Goal: Information Seeking & Learning: Learn about a topic

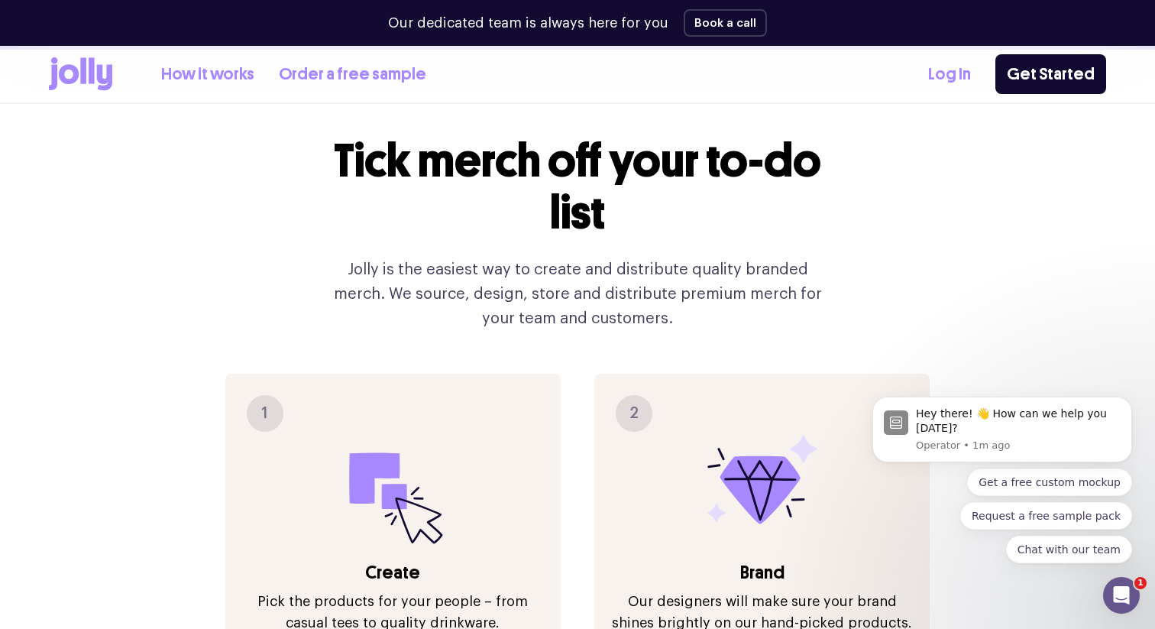
scroll to position [1479, 0]
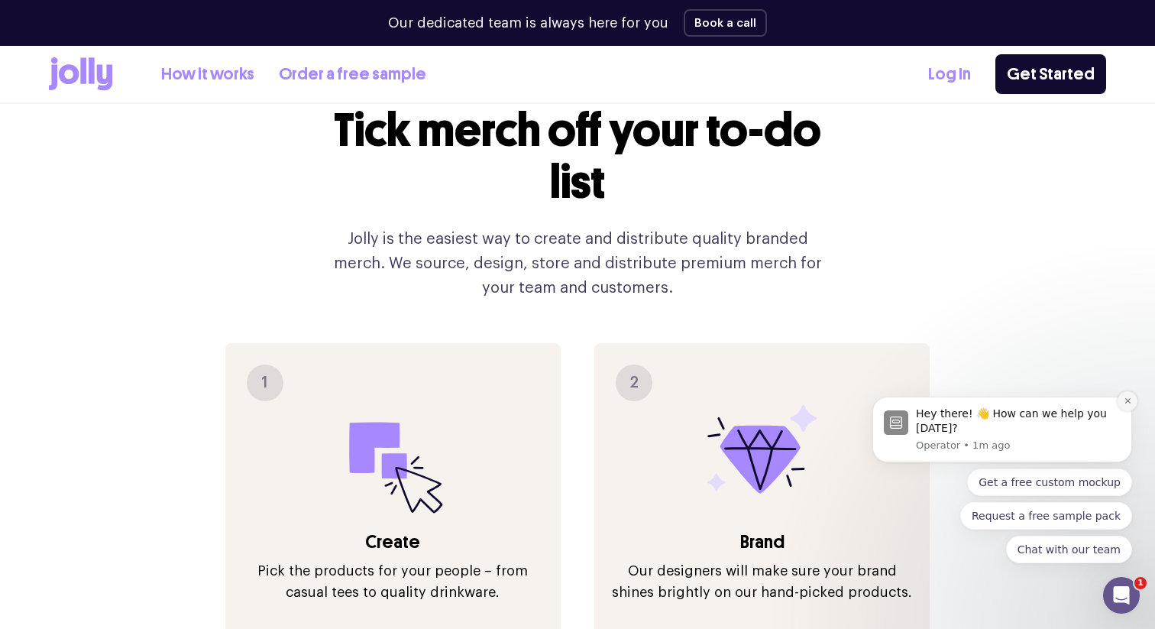
click at [1126, 401] on icon "Dismiss notification" at bounding box center [1128, 401] width 8 height 8
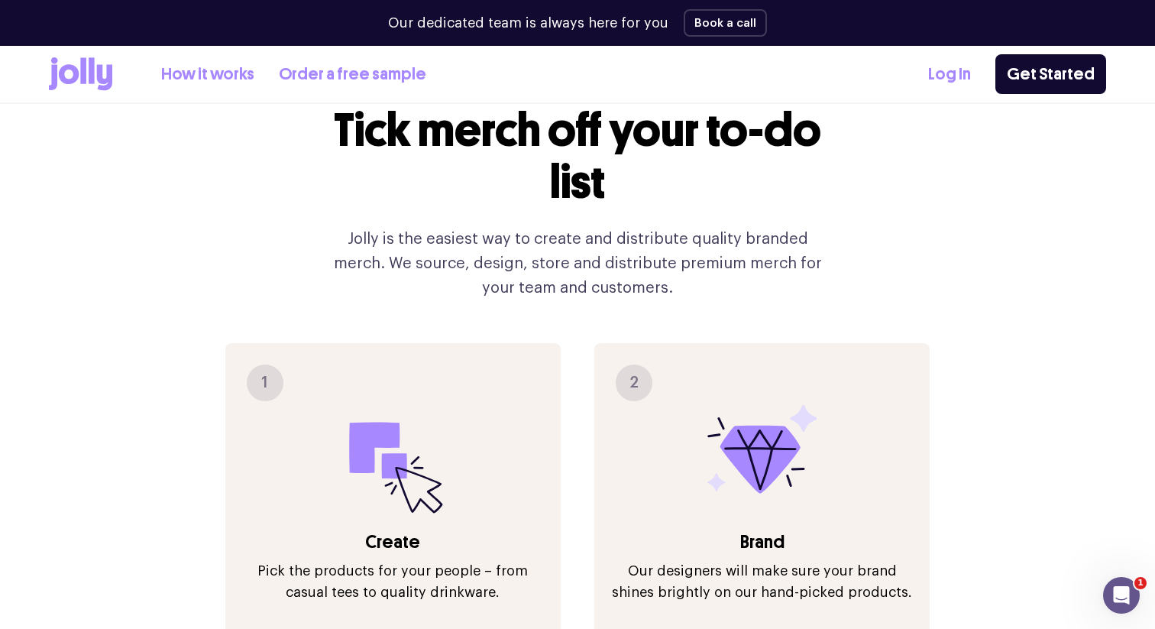
drag, startPoint x: 632, startPoint y: 345, endPoint x: 642, endPoint y: 345, distance: 10.0
click at [640, 365] on div "2" at bounding box center [634, 383] width 37 height 37
click at [534, 343] on div "1 Create Pick the products for your people – from casual tees to quality drinkw…" at bounding box center [392, 491] width 335 height 297
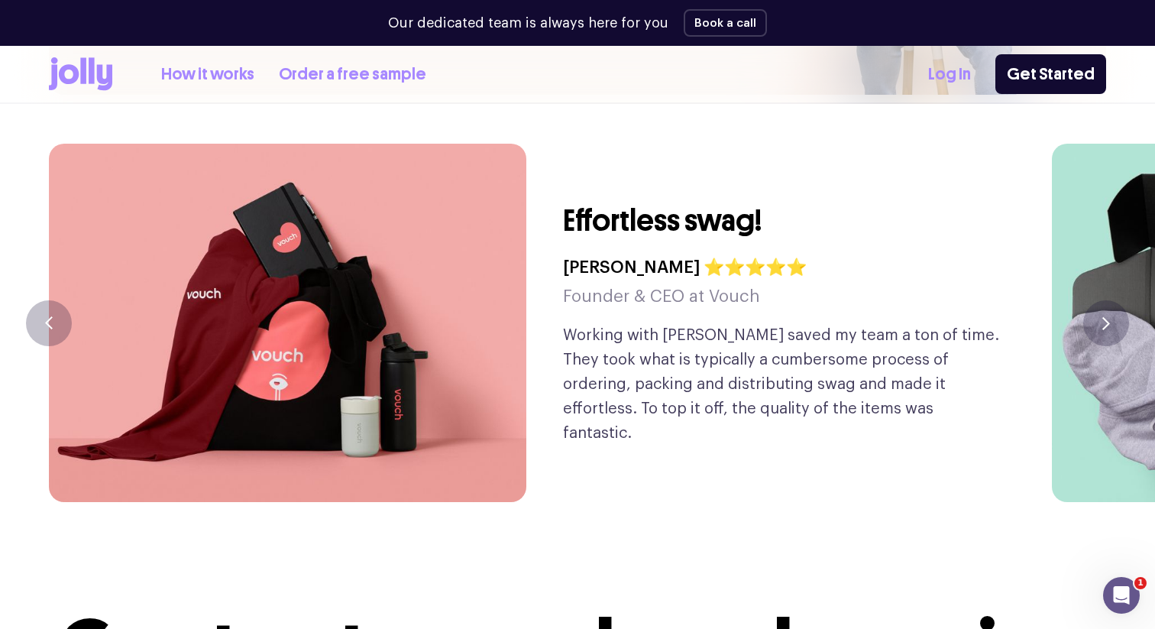
scroll to position [3577, 0]
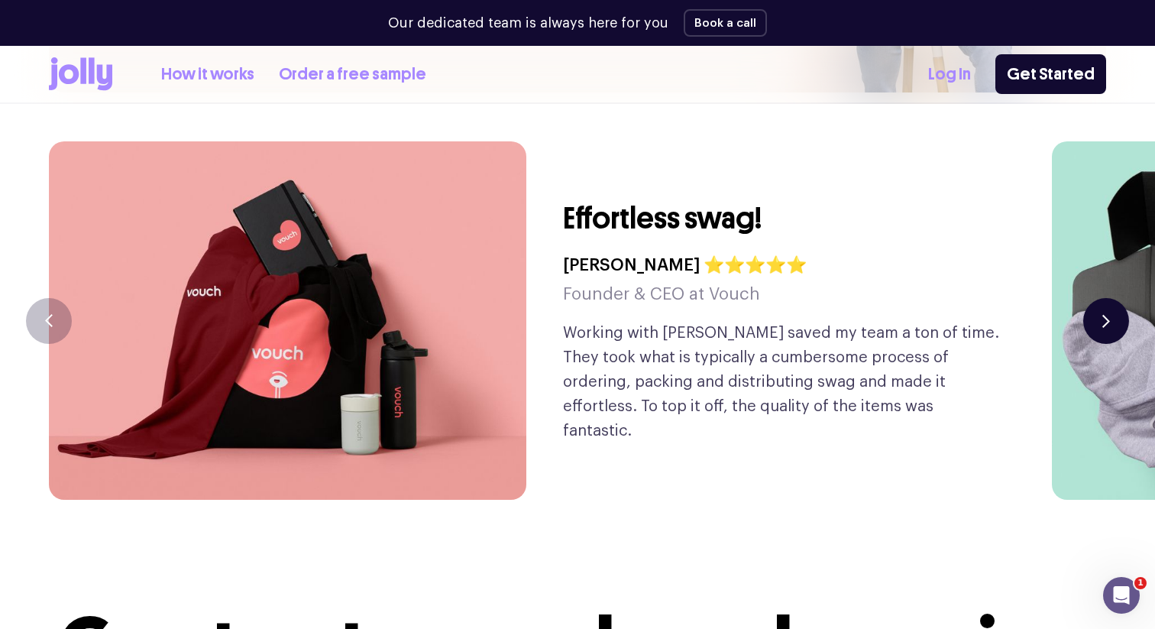
click at [1120, 298] on button "button" at bounding box center [1107, 321] width 46 height 46
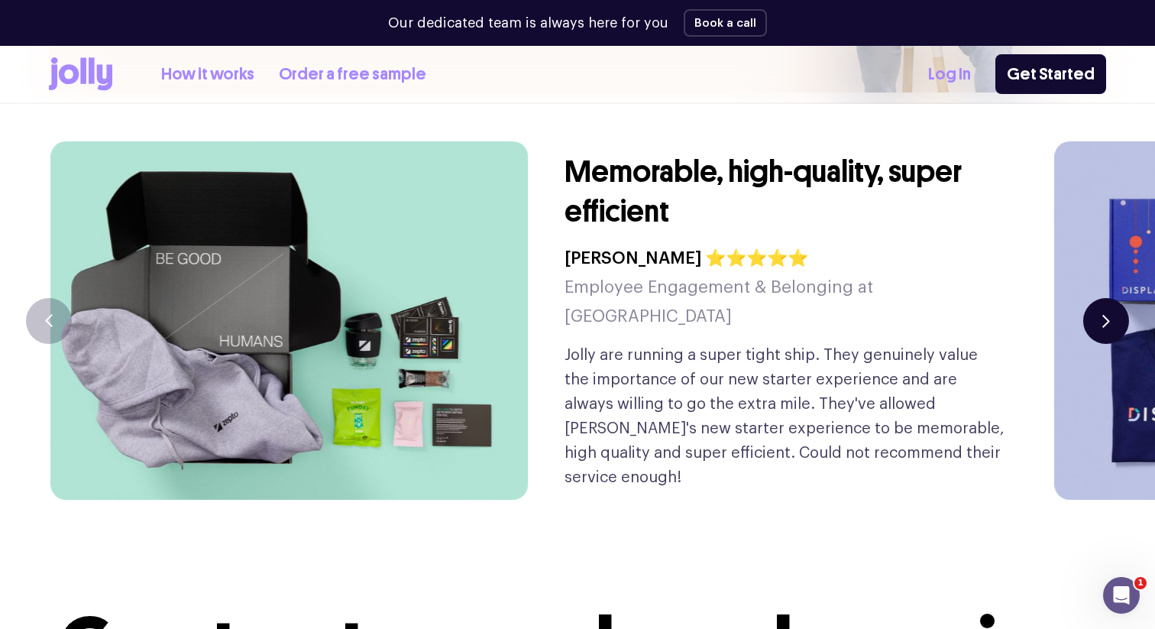
click at [1120, 298] on button "button" at bounding box center [1107, 321] width 46 height 46
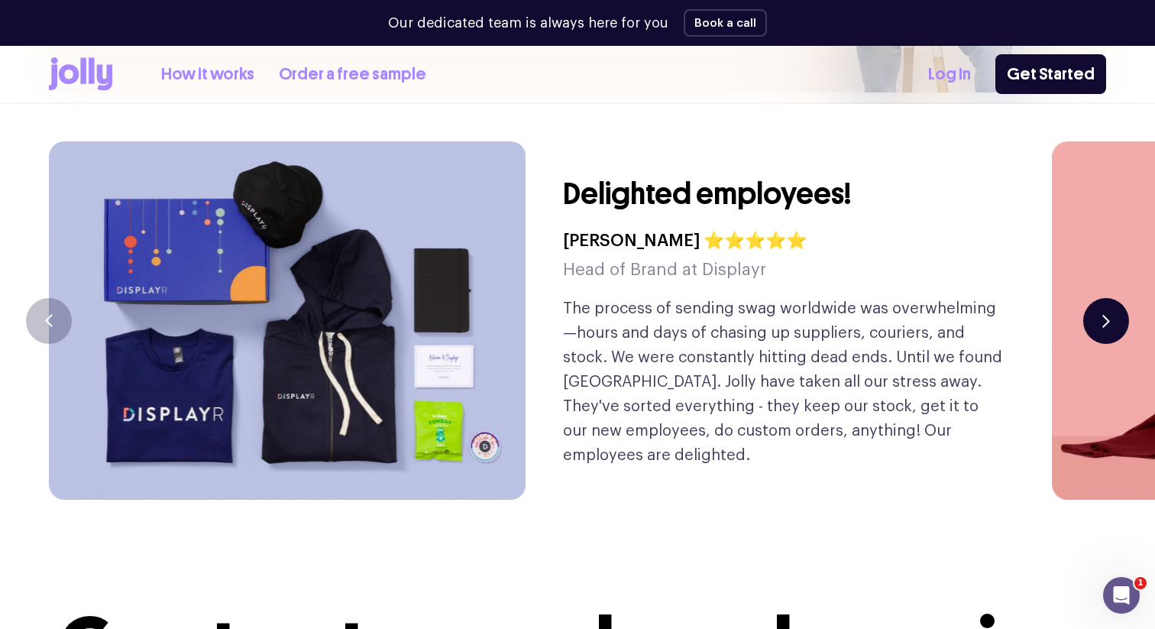
click at [1120, 298] on button "button" at bounding box center [1107, 321] width 46 height 46
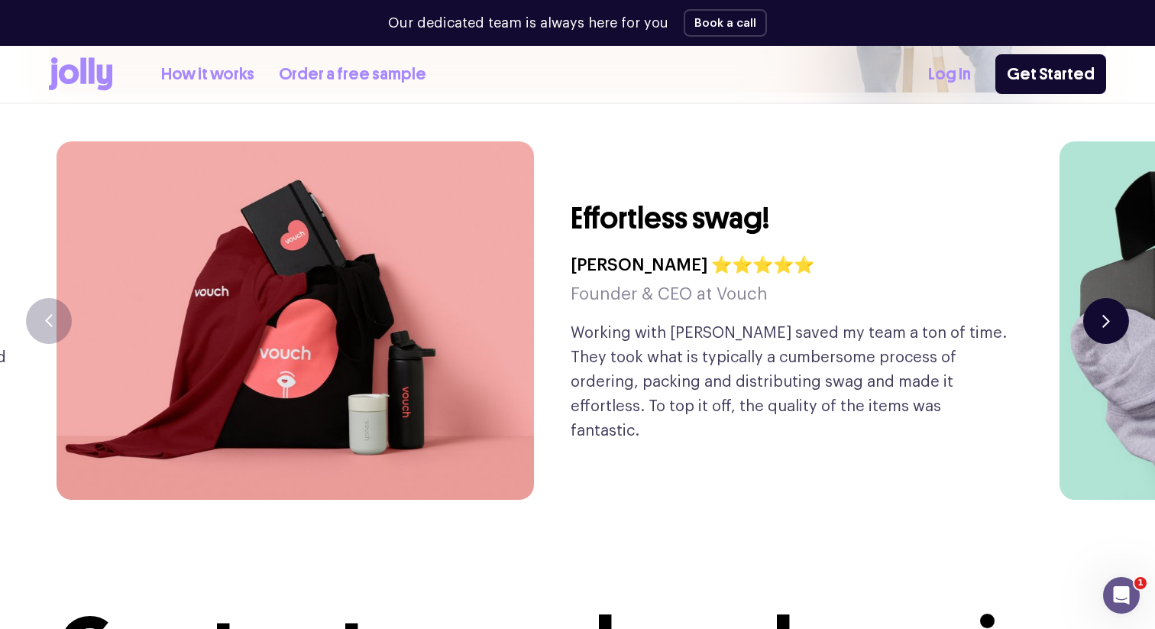
click at [1120, 298] on button "button" at bounding box center [1107, 321] width 46 height 46
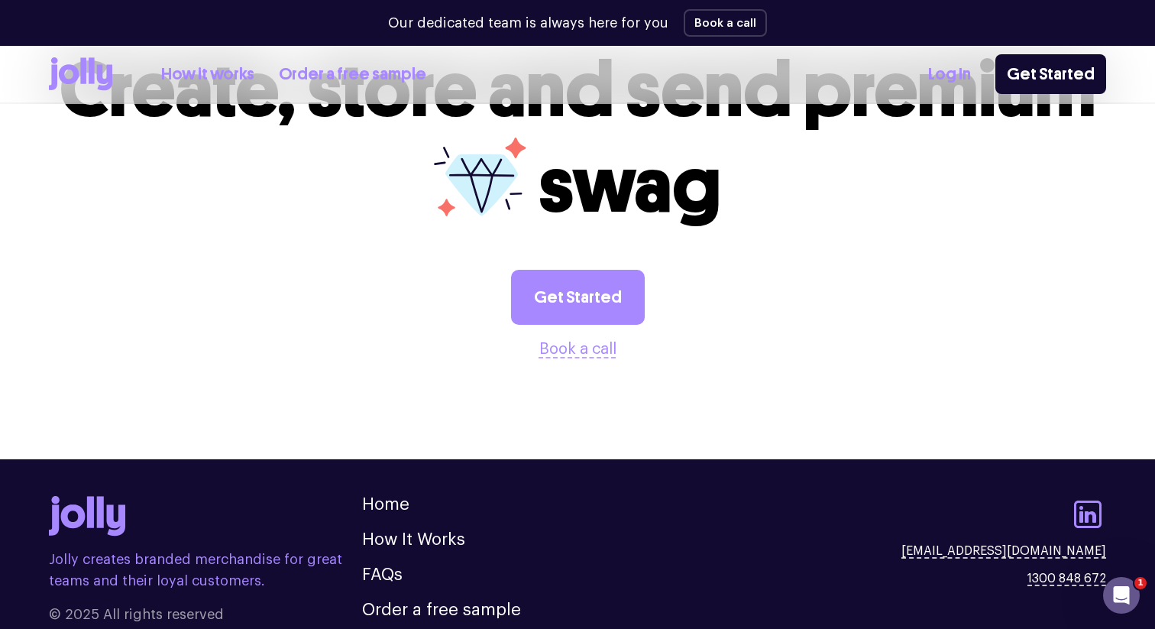
scroll to position [4211, 0]
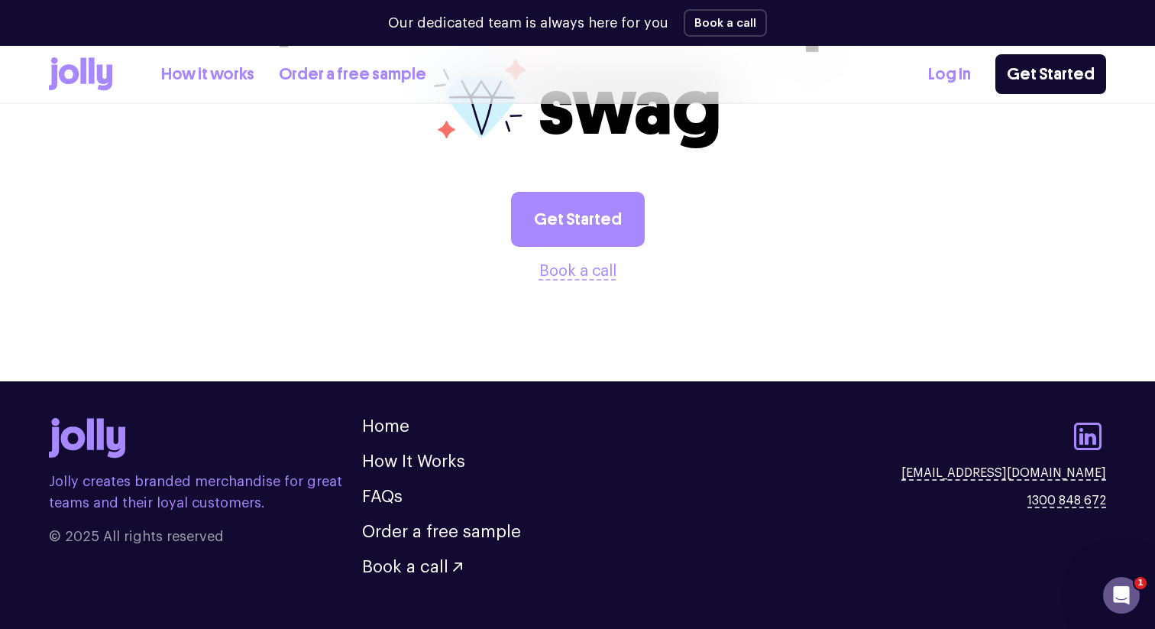
click at [228, 79] on link "How it works" at bounding box center [207, 74] width 93 height 25
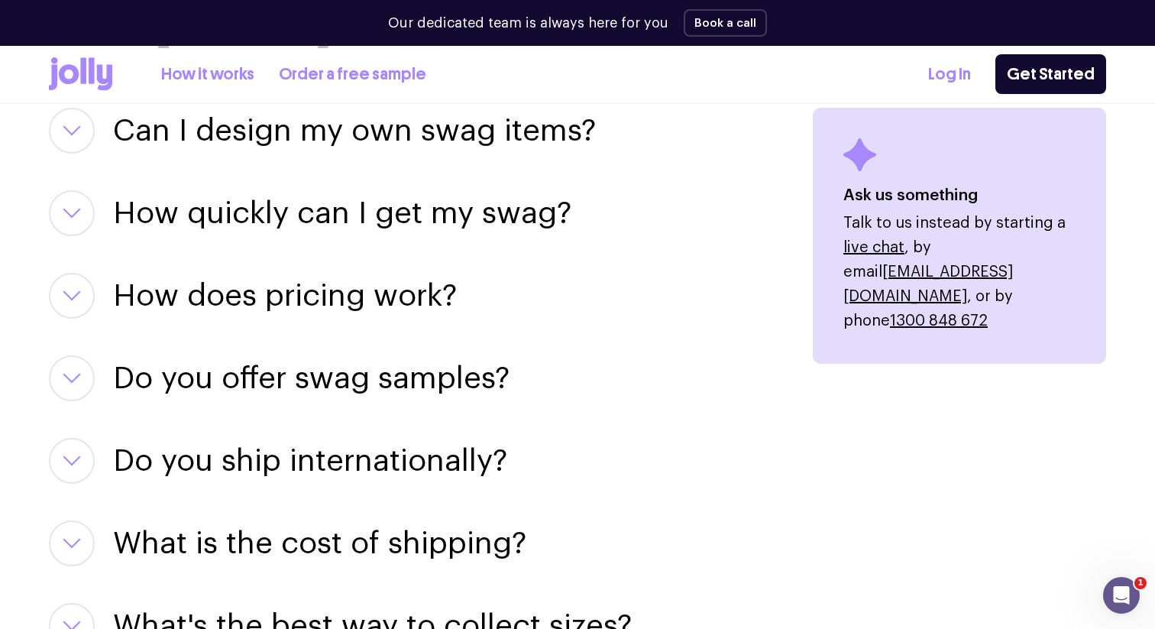
scroll to position [2061, 0]
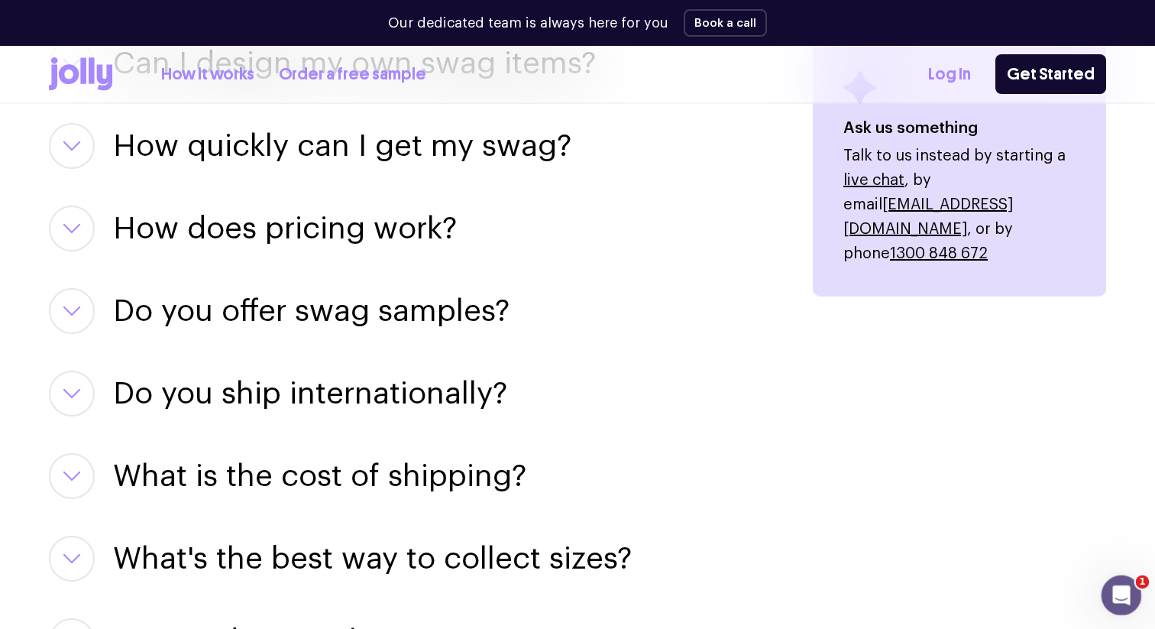
click at [1129, 583] on div "Open Intercom Messenger" at bounding box center [1119, 593] width 50 height 50
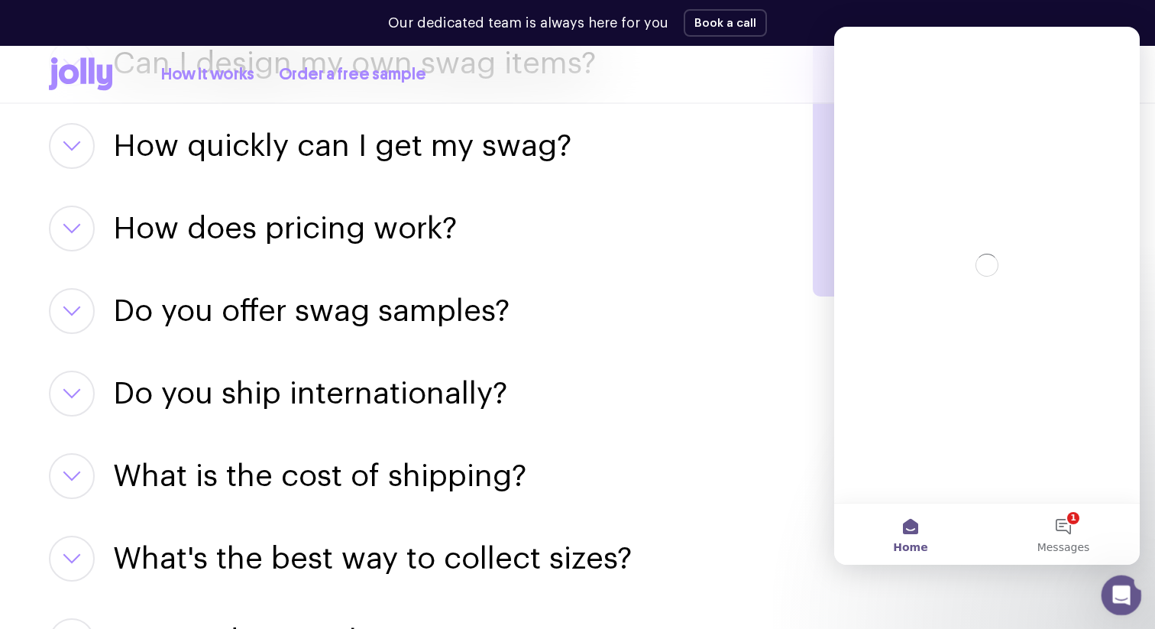
scroll to position [0, 0]
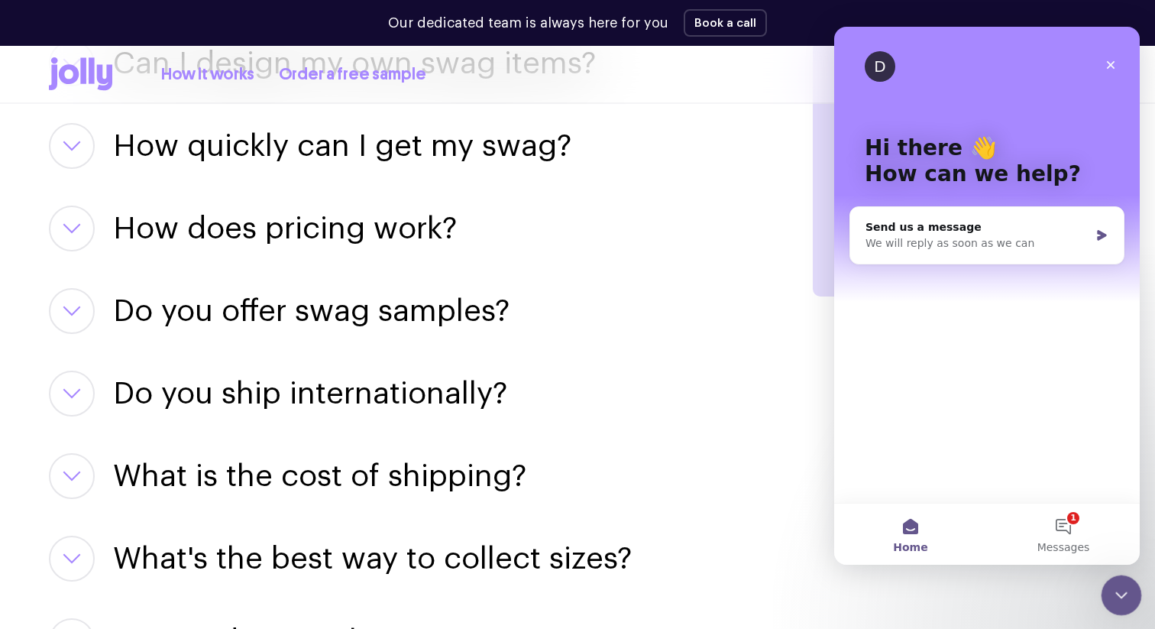
click at [1117, 591] on icon "Close Intercom Messenger" at bounding box center [1119, 593] width 18 height 18
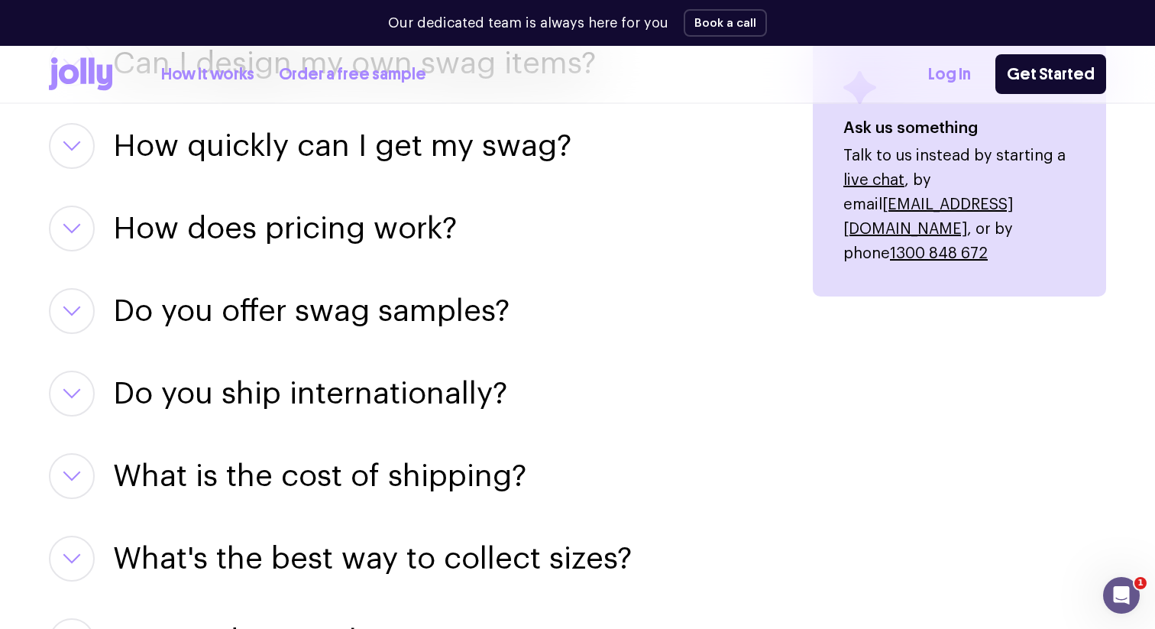
click at [271, 386] on h3 "Do you ship internationally?" at bounding box center [310, 394] width 394 height 46
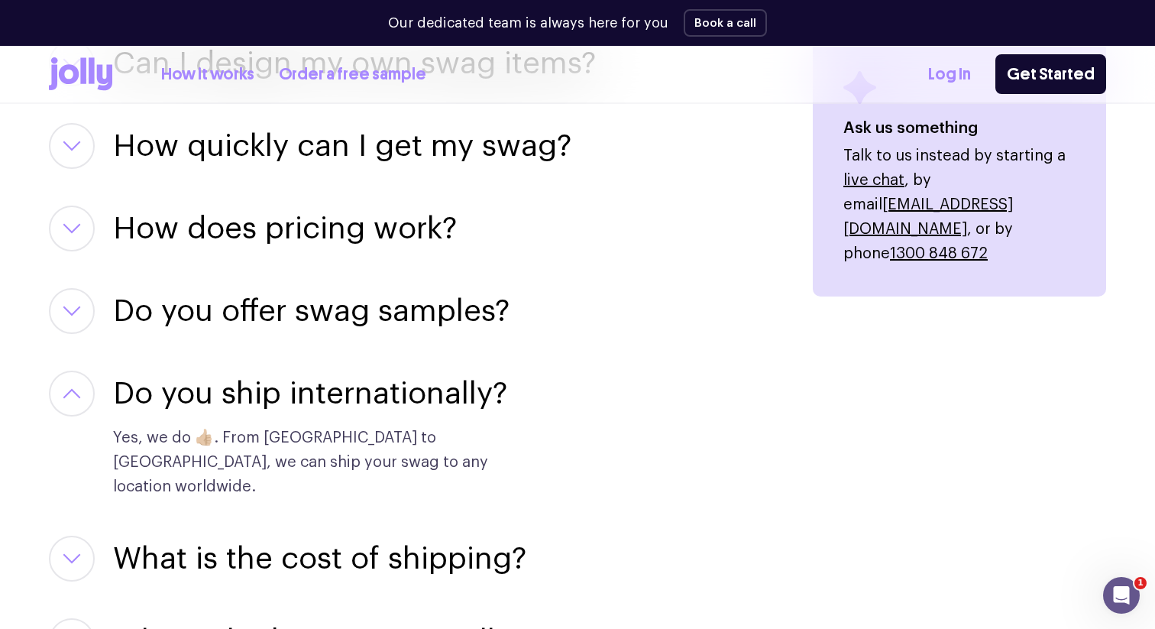
click at [218, 317] on h3 "Do you offer swag samples?" at bounding box center [311, 311] width 397 height 46
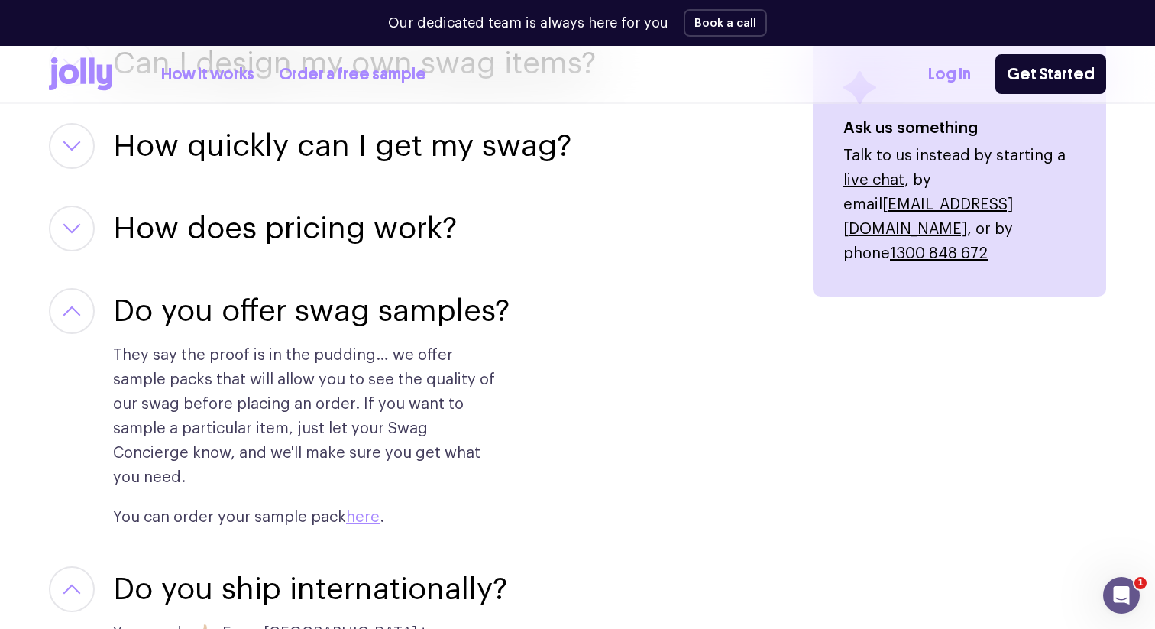
click at [172, 236] on h3 "How does pricing work?" at bounding box center [285, 229] width 344 height 46
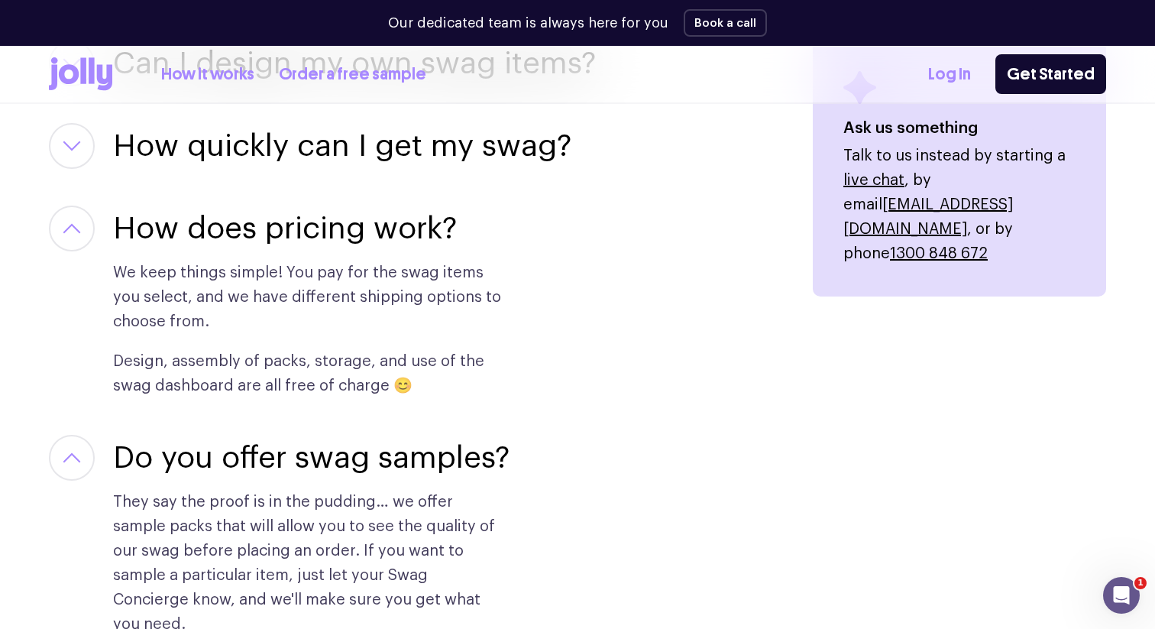
click at [180, 149] on h3 "How quickly can I get my swag?" at bounding box center [342, 146] width 459 height 46
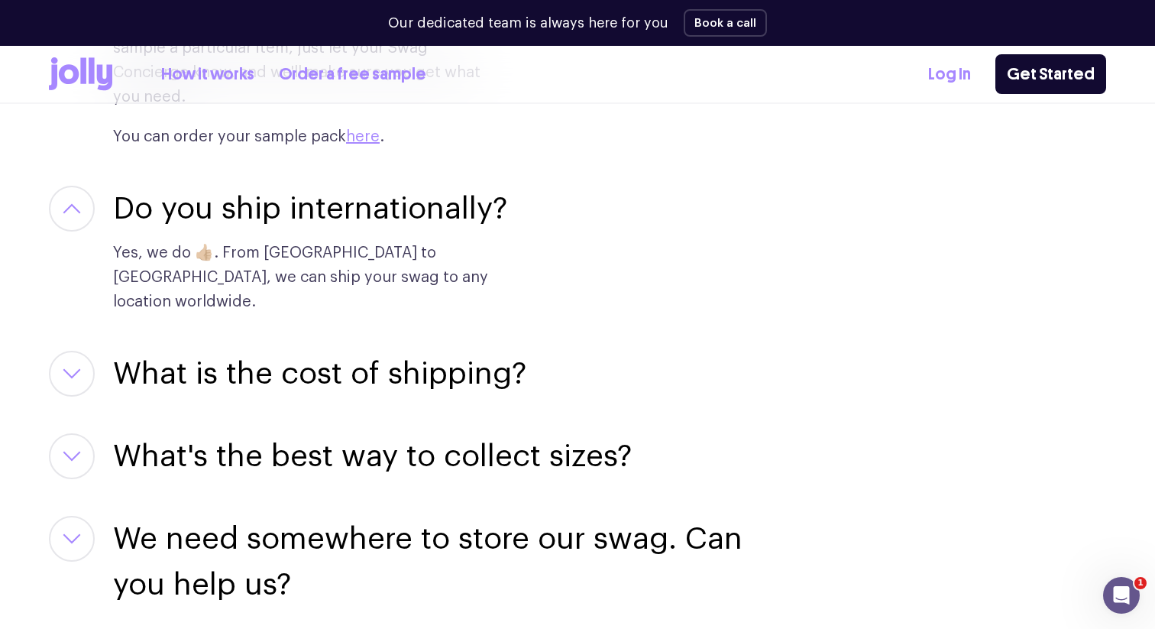
scroll to position [2698, 0]
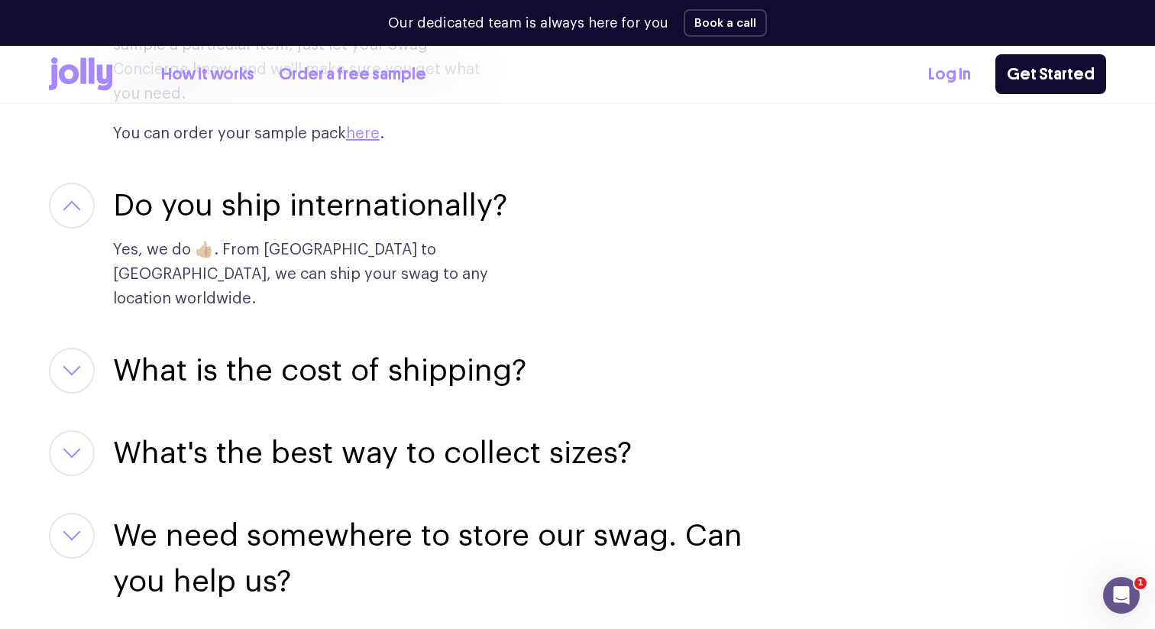
click at [183, 348] on h3 "What is the cost of shipping?" at bounding box center [319, 371] width 413 height 46
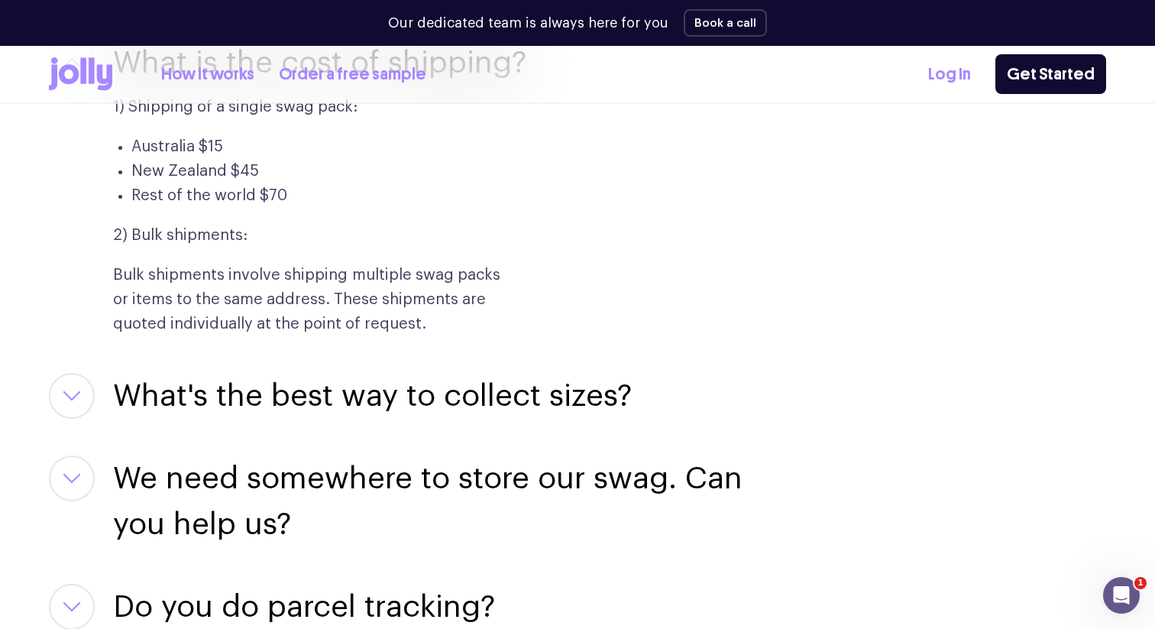
click at [178, 373] on h3 "What's the best way to collect sizes?" at bounding box center [372, 396] width 519 height 46
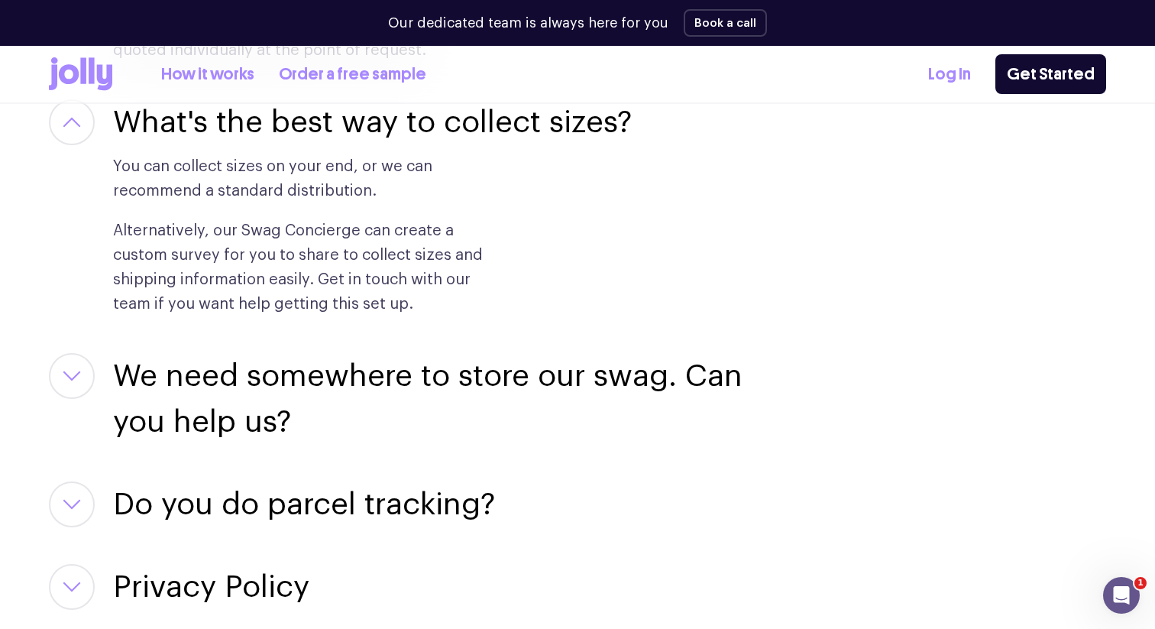
click at [178, 353] on h3 "We need somewhere to store our swag. Can you help us?" at bounding box center [444, 399] width 663 height 92
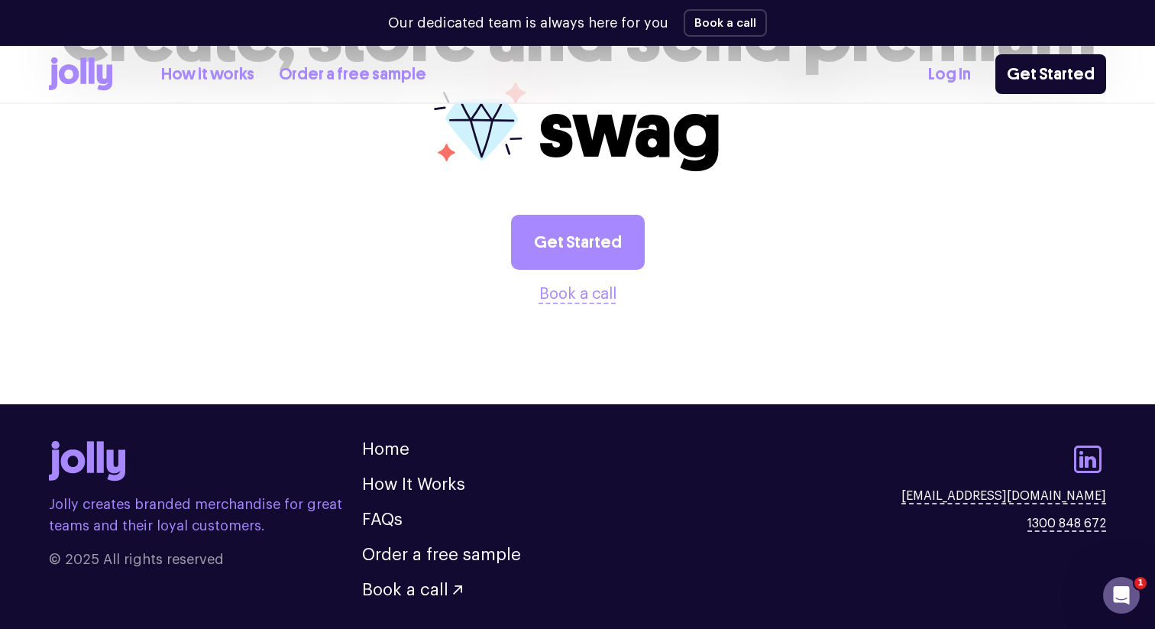
scroll to position [4045, 0]
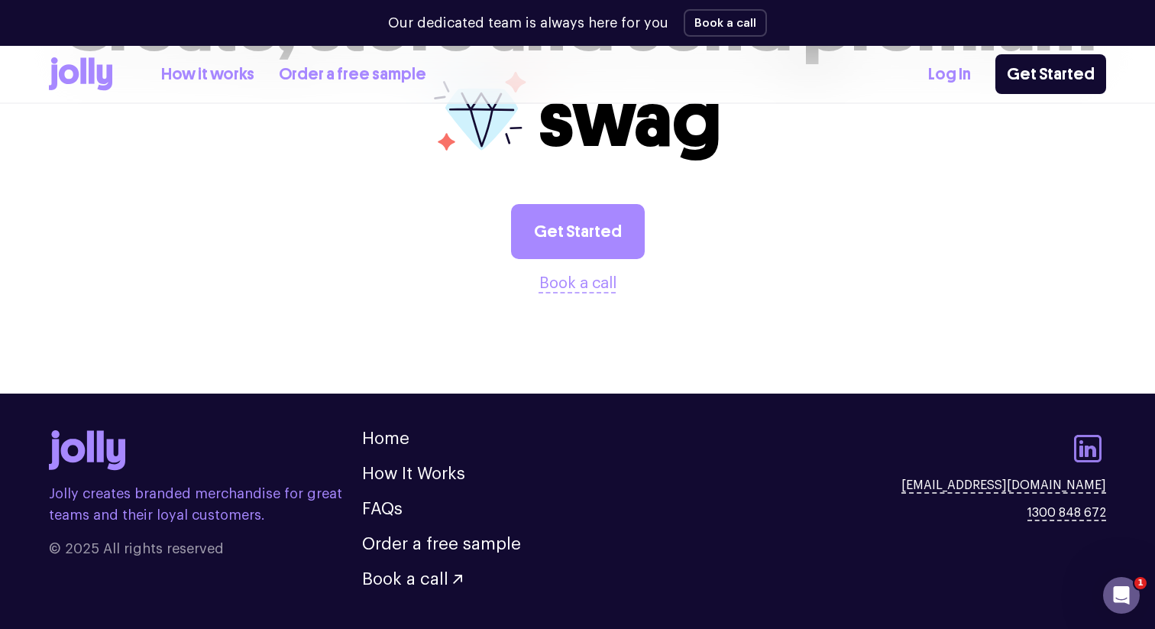
click at [1084, 430] on icon at bounding box center [1088, 448] width 37 height 37
